Goal: Transaction & Acquisition: Purchase product/service

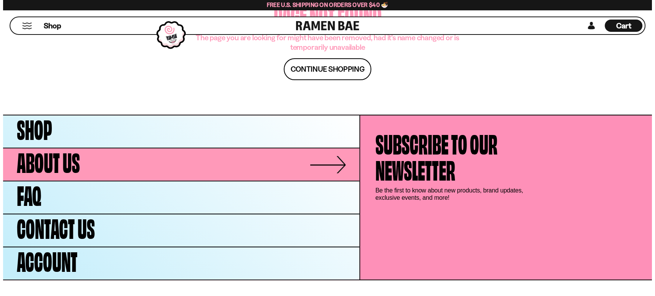
scroll to position [147, 0]
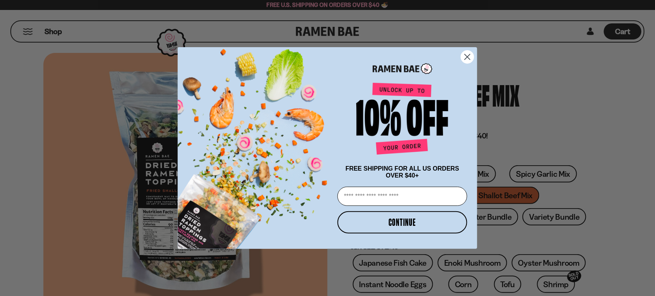
click at [467, 55] on icon "Close dialog" at bounding box center [467, 56] width 5 height 5
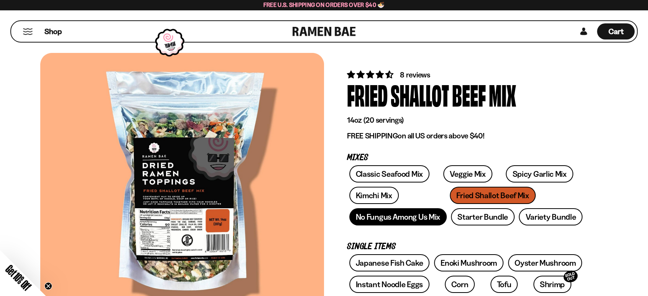
click at [412, 214] on link "No Fungus Among Us Mix" at bounding box center [398, 216] width 97 height 17
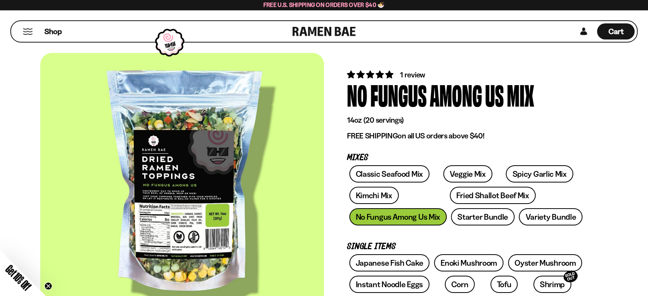
scroll to position [128, 0]
